Goal: Task Accomplishment & Management: Use online tool/utility

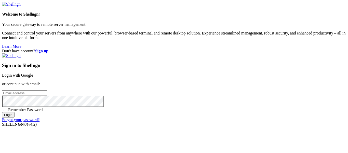
click at [33, 73] on link "Login with Google" at bounding box center [17, 75] width 31 height 4
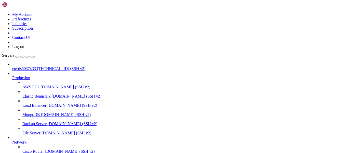
click at [36, 66] on span "euvds5037x33" at bounding box center [24, 68] width 24 height 4
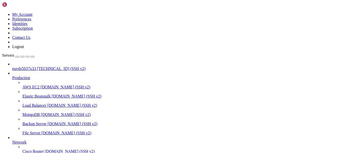
click at [35, 66] on span "euvds5037x33" at bounding box center [24, 68] width 24 height 4
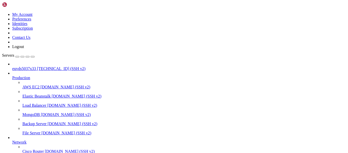
click at [35, 66] on span "euvds5037x33" at bounding box center [24, 68] width 24 height 4
drag, startPoint x: 202, startPoint y: 71, endPoint x: 138, endPoint y: 48, distance: 68.1
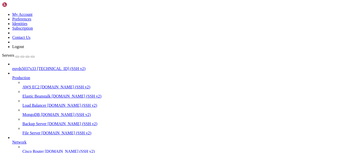
click at [30, 66] on span "euvds5037x33" at bounding box center [24, 68] width 24 height 4
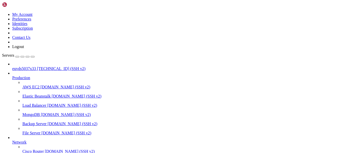
drag, startPoint x: 4, startPoint y: 356, endPoint x: 40, endPoint y: 389, distance: 48.9
drag, startPoint x: 8, startPoint y: 307, endPoint x: 75, endPoint y: 399, distance: 114.1
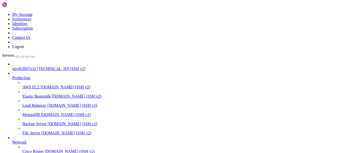
copy div "Installer Version v00177 rd2be62092b197ffd0e66fc8a9c73d36a8b8de0a3 -base /usr/l…"
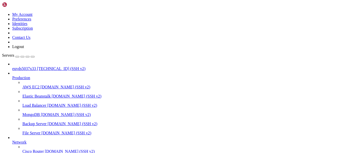
scroll to position [67, 0]
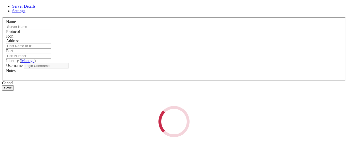
type input "[DOMAIN_NAME]"
type input "[TECHNICAL_ID]"
type input "22"
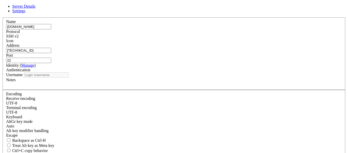
type input "root"
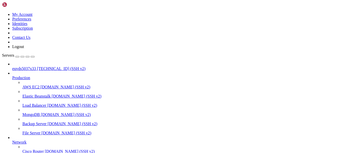
drag, startPoint x: 51, startPoint y: 138, endPoint x: 61, endPoint y: 127, distance: 14.8
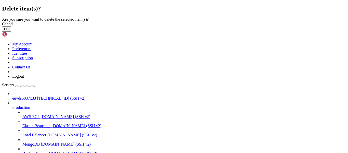
click at [11, 32] on button "OK" at bounding box center [6, 28] width 9 height 5
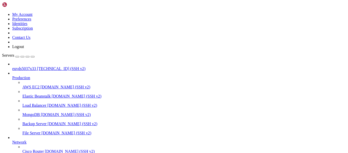
scroll to position [53, 0]
click at [48, 121] on span "[DOMAIN_NAME] (SSH v2)" at bounding box center [73, 123] width 50 height 4
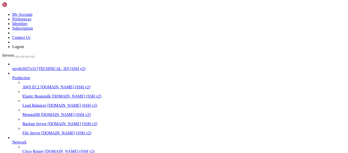
click at [38, 66] on span "[TECHNICAL_ID] (SSH v2)" at bounding box center [61, 68] width 48 height 4
click at [34, 121] on span "Backup Server" at bounding box center [34, 123] width 24 height 4
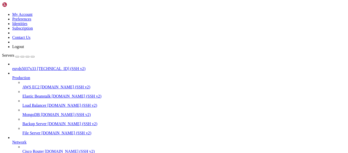
scroll to position [52, 0]
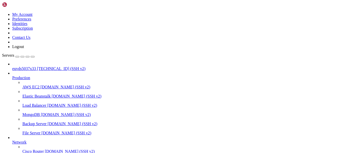
click at [42, 130] on span "[DOMAIN_NAME] (SSH v2)" at bounding box center [67, 132] width 50 height 4
click at [41, 112] on span "[DOMAIN_NAME] (SSH v2)" at bounding box center [66, 114] width 50 height 4
click at [47, 103] on span "[DOMAIN_NAME] (SSH v2)" at bounding box center [72, 105] width 50 height 4
click at [2, 12] on icon at bounding box center [2, 12] width 0 height 0
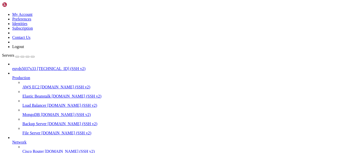
click at [33, 16] on link "My Account" at bounding box center [22, 14] width 20 height 4
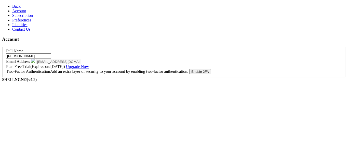
click at [89, 69] on link "Upgrade Now" at bounding box center [77, 66] width 23 height 4
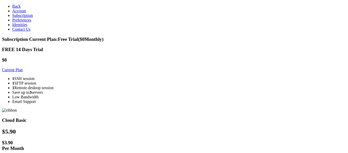
click at [107, 52] on div "FREE 14 Days Trial" at bounding box center [174, 50] width 344 height 6
click at [15, 7] on span "Back" at bounding box center [16, 6] width 8 height 4
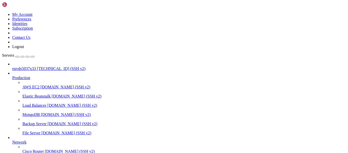
click at [39, 66] on link "euvds5037x33 [TECHNICAL_ID] (SSH v2)" at bounding box center [179, 68] width 334 height 5
drag, startPoint x: 37, startPoint y: 372, endPoint x: 72, endPoint y: 372, distance: 34.9
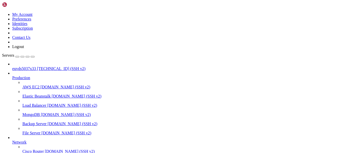
copy span "TremhostCP -help"
drag, startPoint x: 5, startPoint y: 353, endPoint x: 24, endPoint y: 384, distance: 36.3
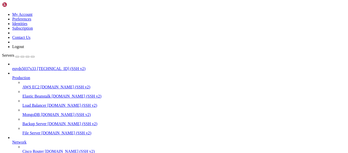
copy div "List of available commands : -wordpress-toolkit Install wordpress toolkit for c…"
